Goal: Information Seeking & Learning: Learn about a topic

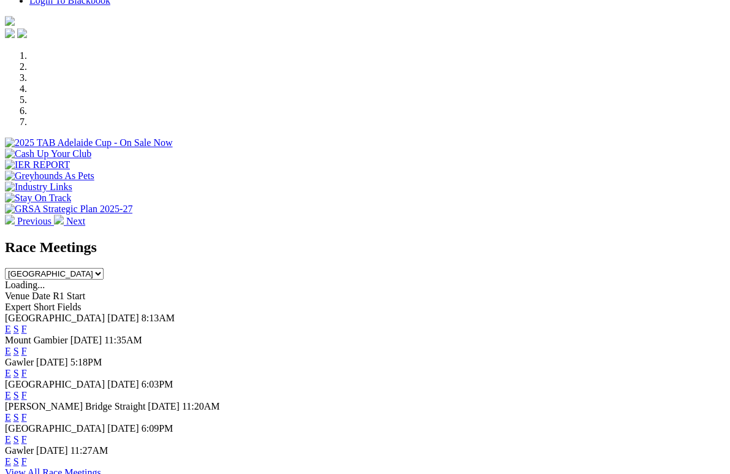
scroll to position [392, 0]
click at [27, 434] on link "F" at bounding box center [24, 439] width 6 height 10
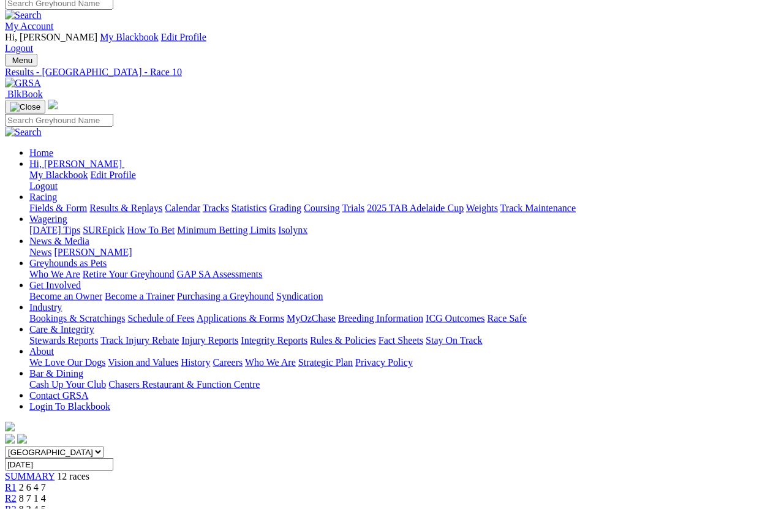
scroll to position [7, 0]
click at [267, 203] on link "Statistics" at bounding box center [250, 208] width 36 height 10
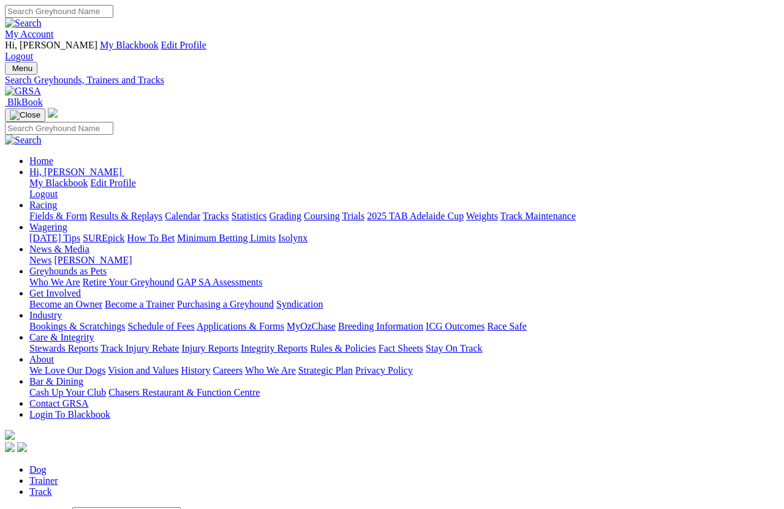
scroll to position [9, 0]
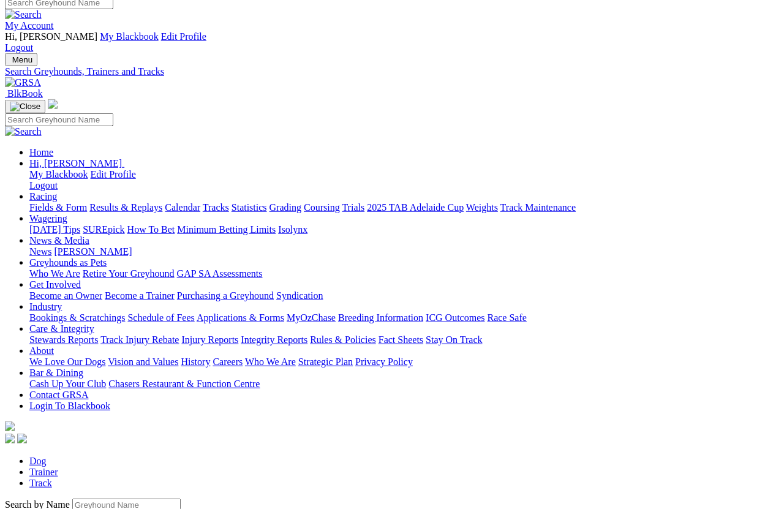
click at [93, 499] on input "Search by Greyhound name" at bounding box center [126, 505] width 108 height 13
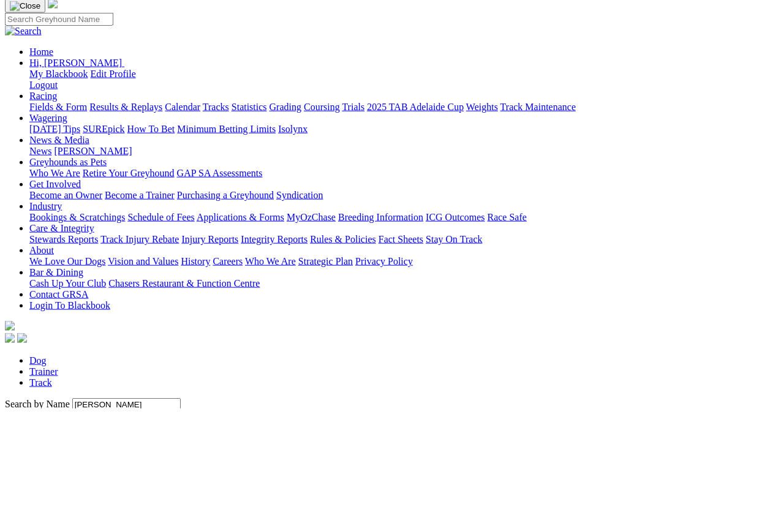
scroll to position [109, 0]
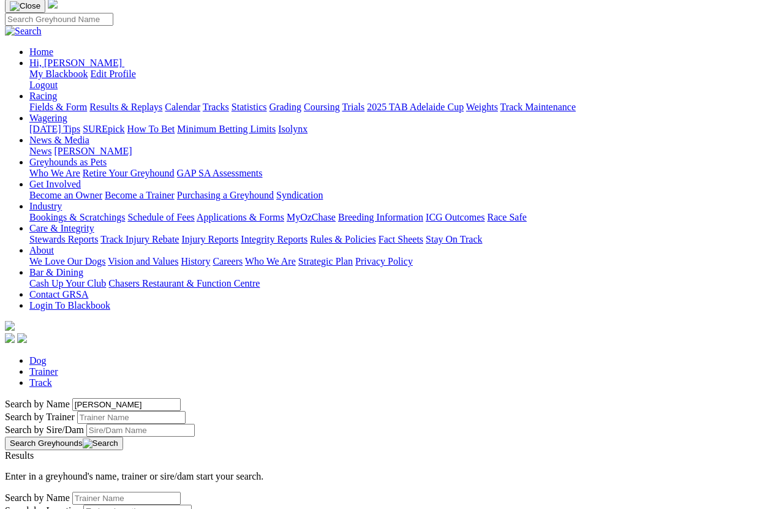
click at [150, 398] on input "Zinfandel Macy’s" at bounding box center [126, 404] width 108 height 13
type input "Zinfandel Macy"
click at [123, 437] on button "Search Greyhounds" at bounding box center [64, 443] width 118 height 13
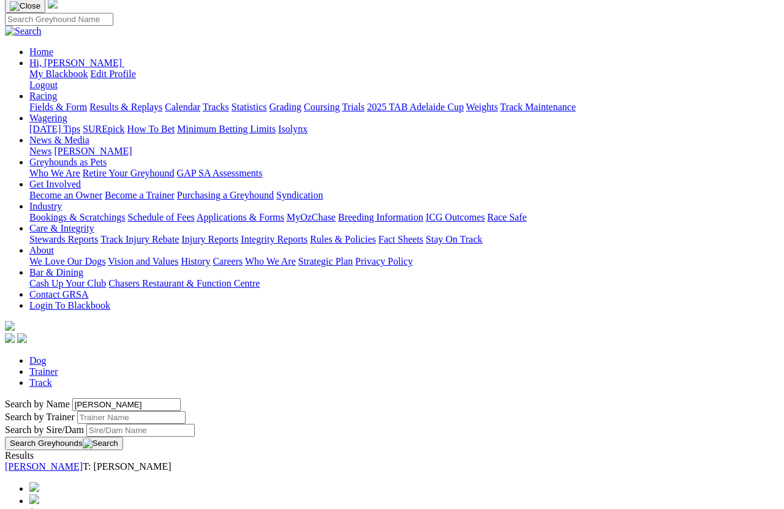
click at [83, 461] on link "[PERSON_NAME]" at bounding box center [44, 466] width 78 height 10
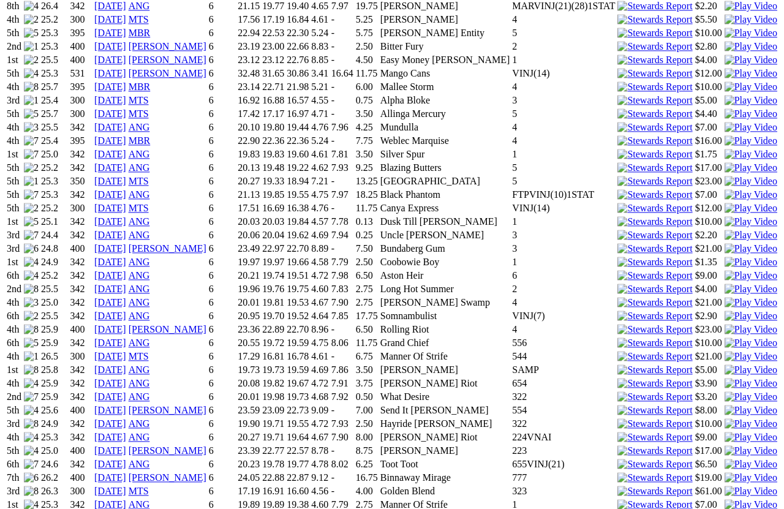
scroll to position [1100, 0]
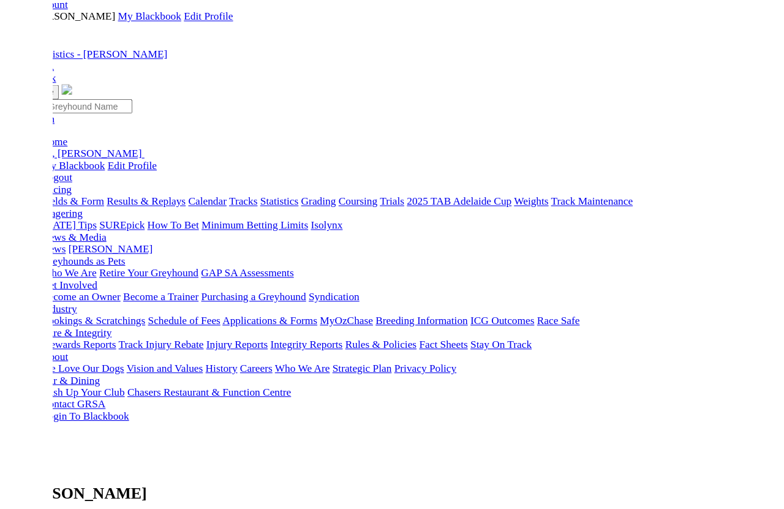
scroll to position [1137, 44]
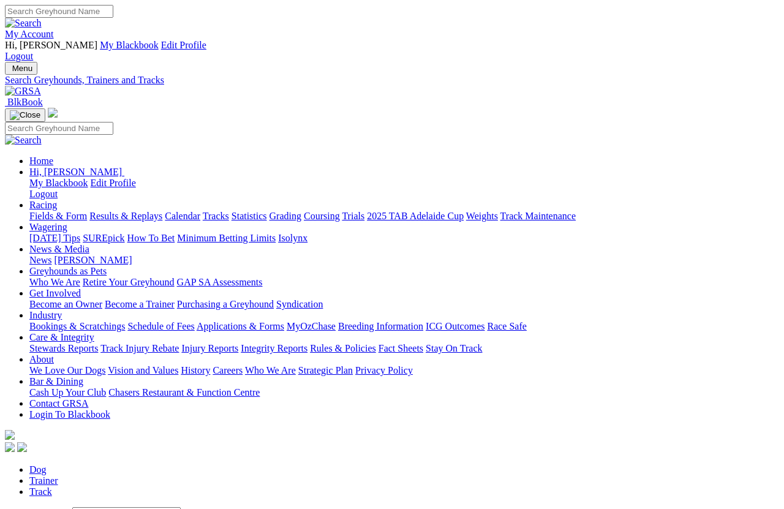
scroll to position [9, 0]
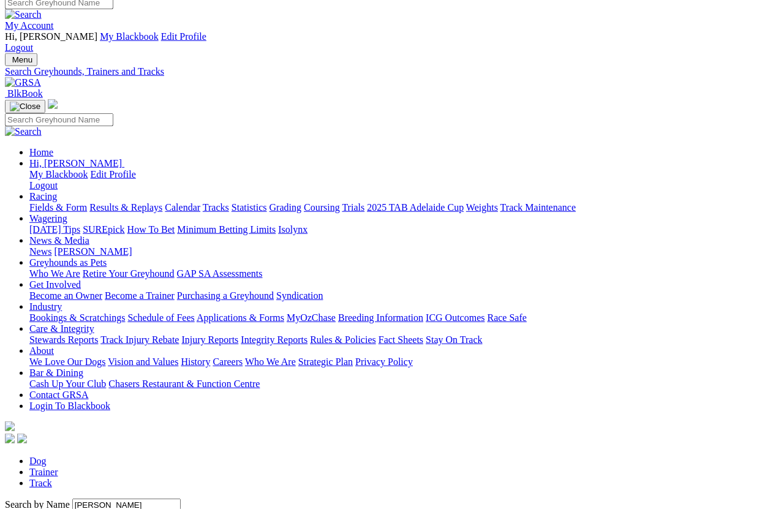
click at [50, 202] on link "Fields & Form" at bounding box center [58, 207] width 58 height 10
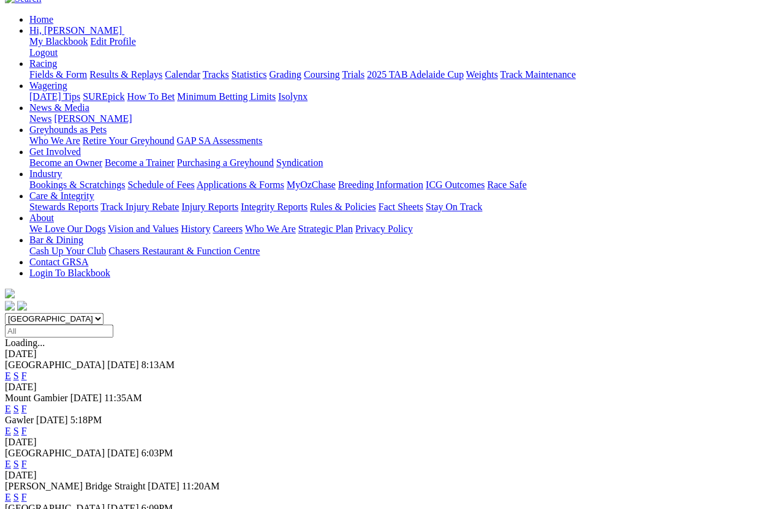
scroll to position [142, 0]
click at [27, 509] on link "F" at bounding box center [24, 519] width 6 height 10
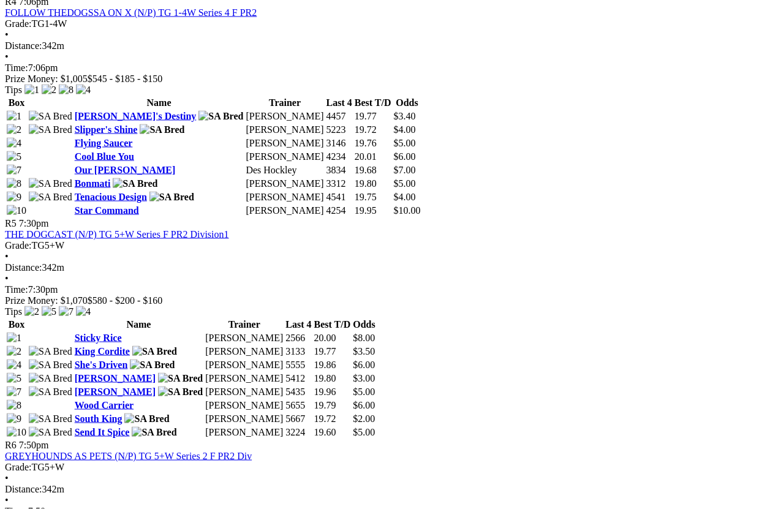
scroll to position [1352, 0]
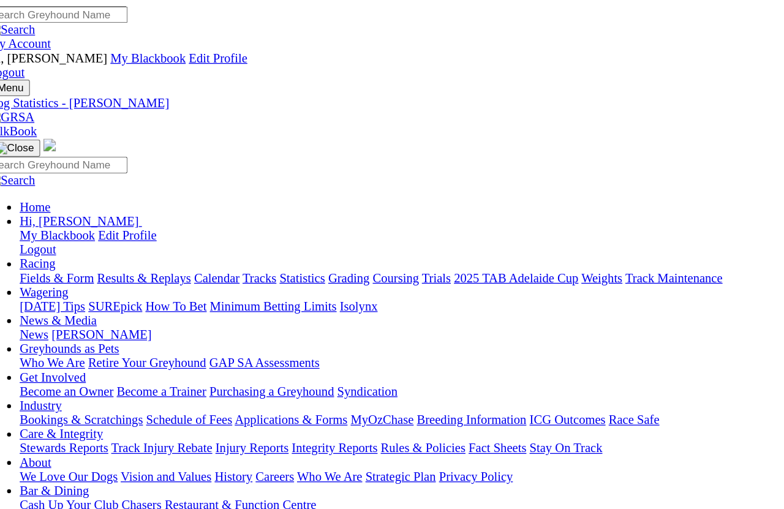
click at [31, 211] on link "Fields & Form" at bounding box center [58, 216] width 58 height 10
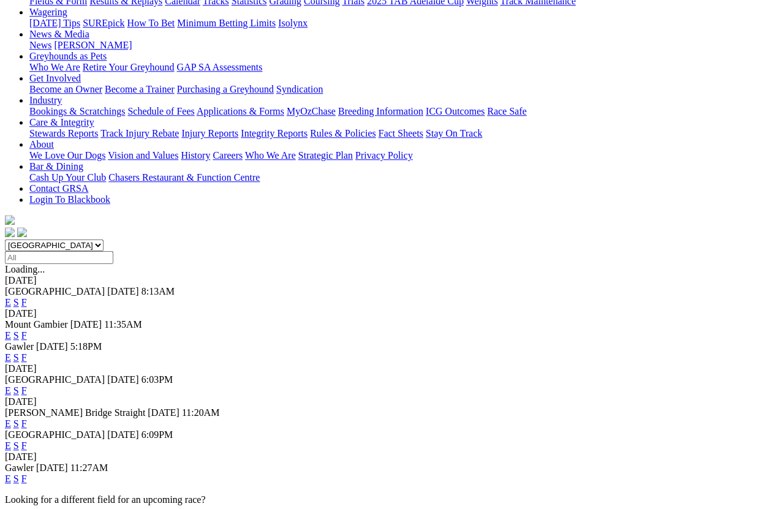
scroll to position [214, 0]
click at [27, 453] on link "F" at bounding box center [24, 479] width 6 height 10
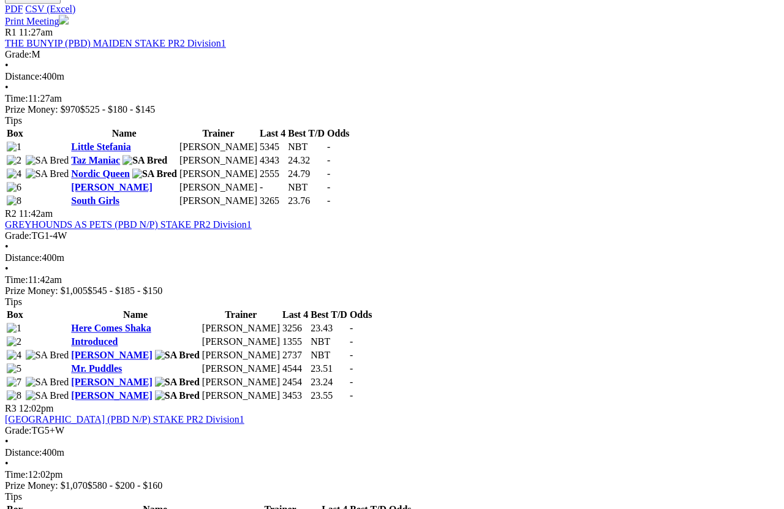
scroll to position [656, 0]
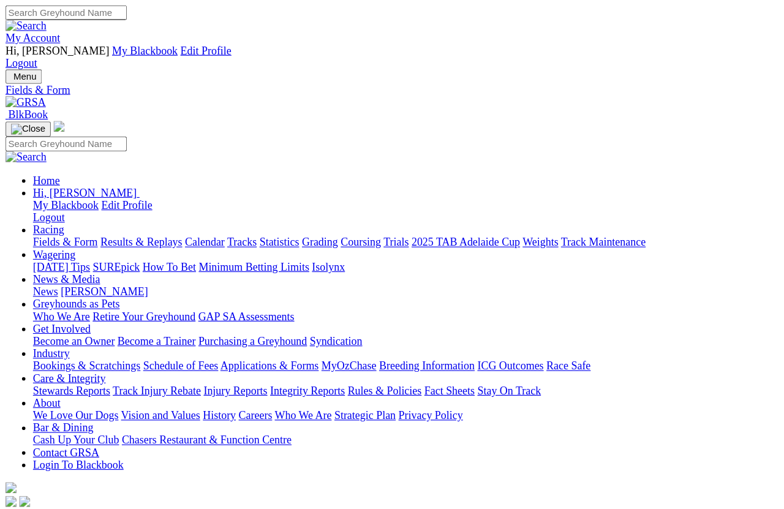
scroll to position [9, 0]
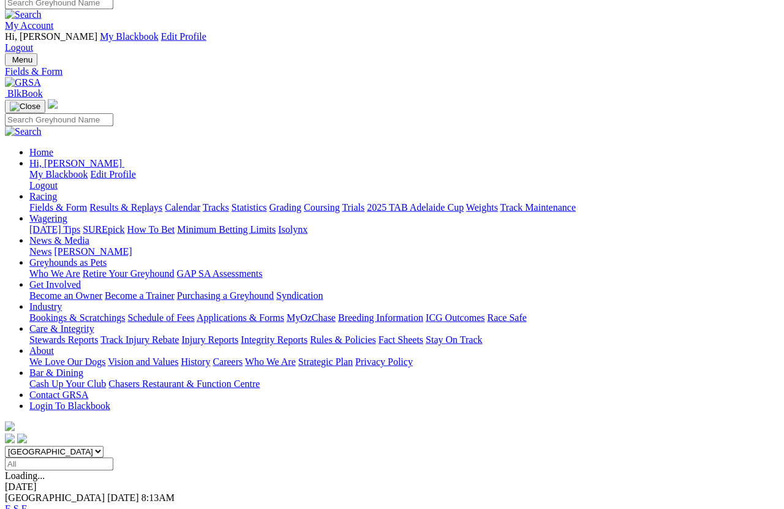
click at [267, 202] on link "Statistics" at bounding box center [250, 207] width 36 height 10
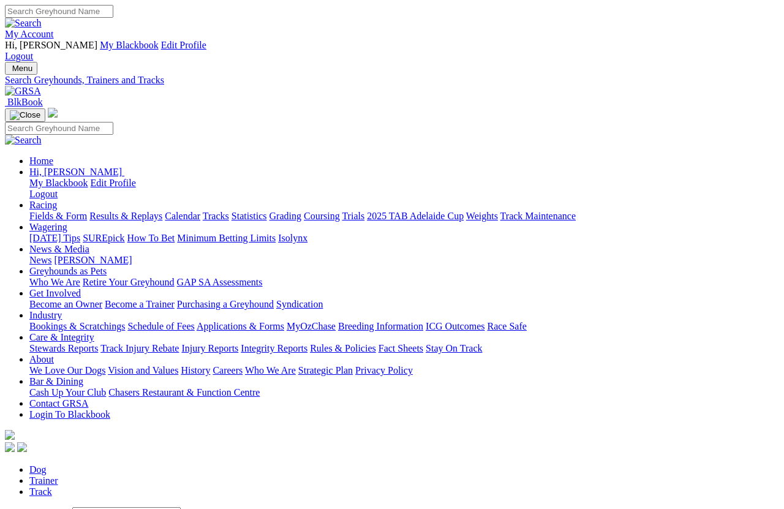
click at [88, 507] on input "Search by Greyhound name" at bounding box center [126, 513] width 108 height 13
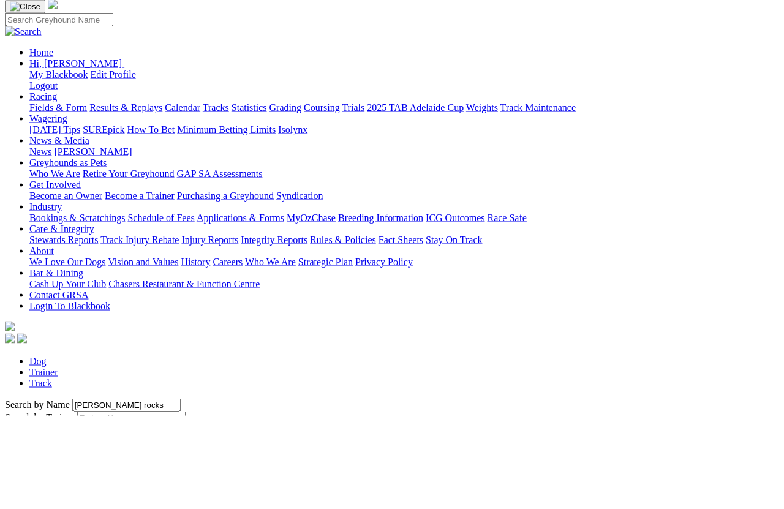
scroll to position [109, 0]
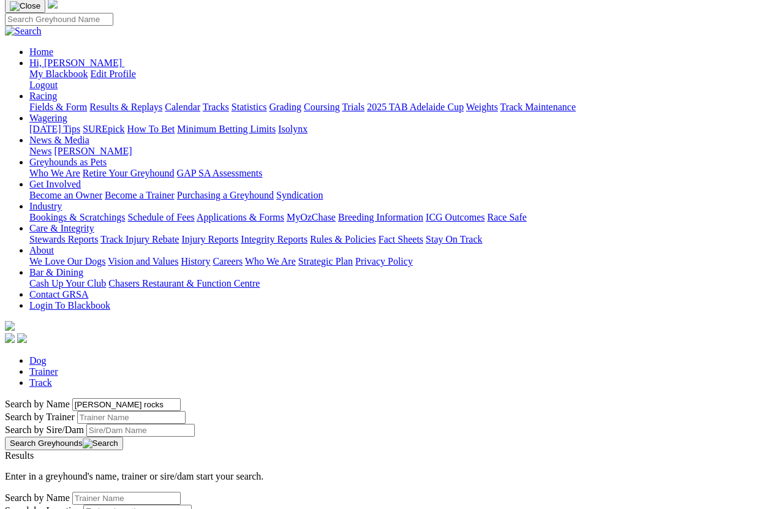
type input "Mitzi rocks"
click at [123, 437] on button "Search Greyhounds" at bounding box center [64, 443] width 118 height 13
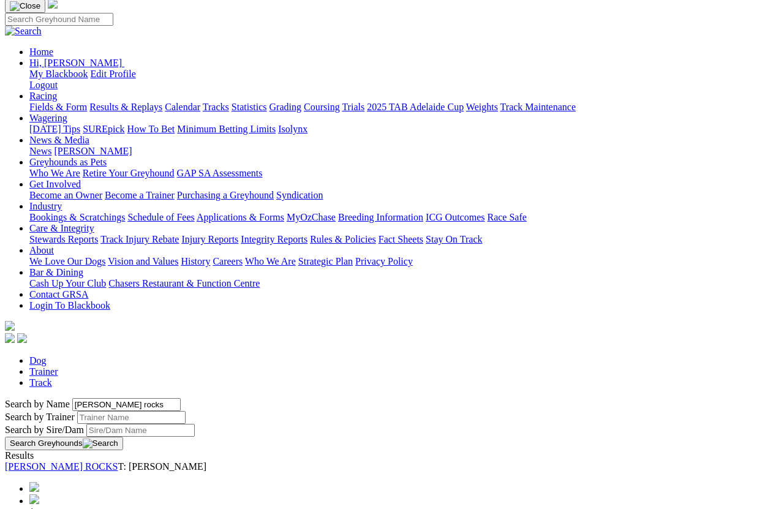
click at [124, 461] on div "MITZI ROCKS T: DYLAN SHARP" at bounding box center [392, 466] width 774 height 11
click at [118, 461] on link "[PERSON_NAME] ROCKS" at bounding box center [61, 466] width 113 height 10
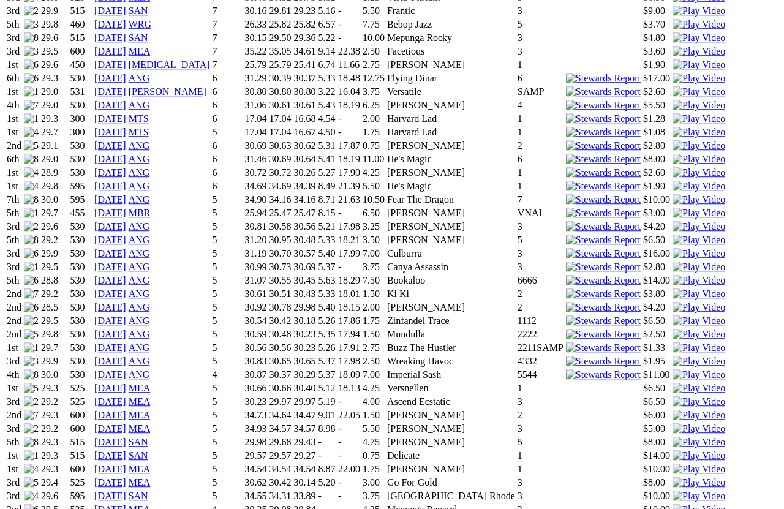
scroll to position [1047, 0]
